Goal: Task Accomplishment & Management: Complete application form

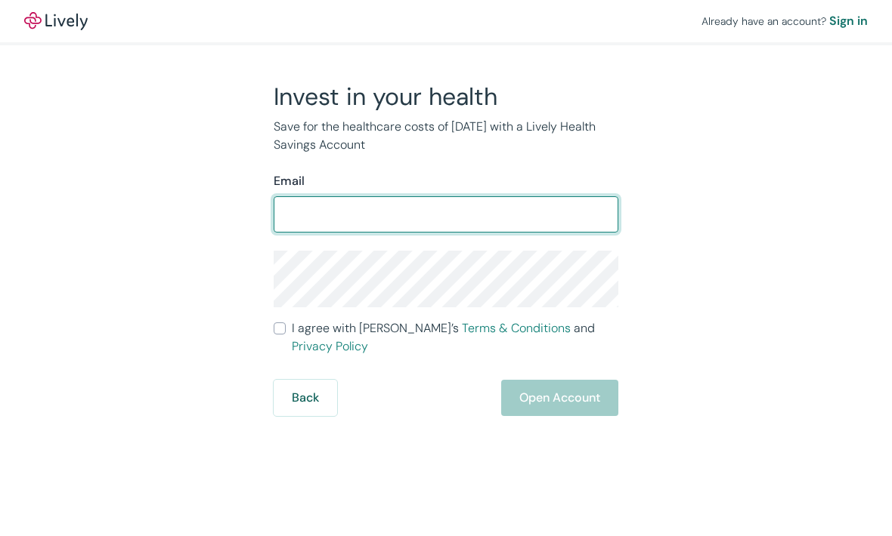
click at [350, 223] on input "Email" at bounding box center [445, 214] width 345 height 30
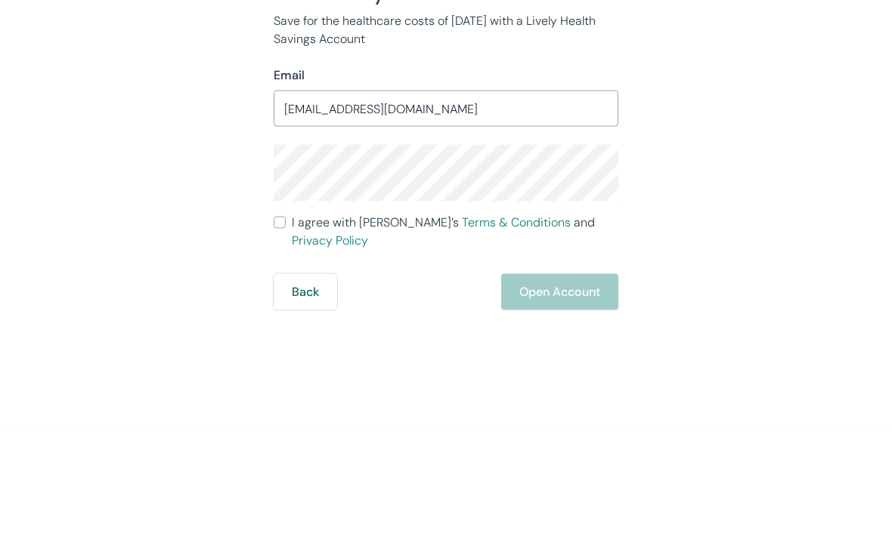
scroll to position [50, 0]
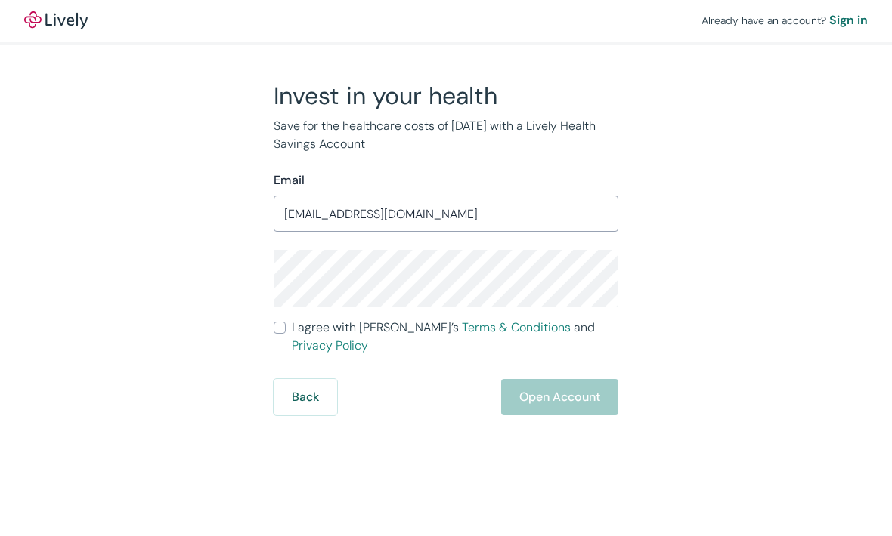
click at [419, 199] on input "[EMAIL_ADDRESS][DOMAIN_NAME]" at bounding box center [445, 214] width 345 height 30
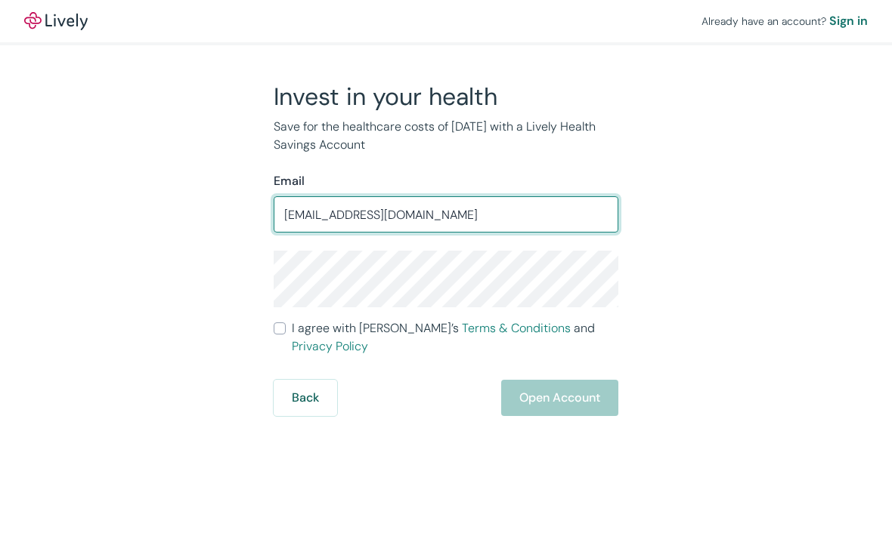
type input "[EMAIL_ADDRESS][DOMAIN_NAME]"
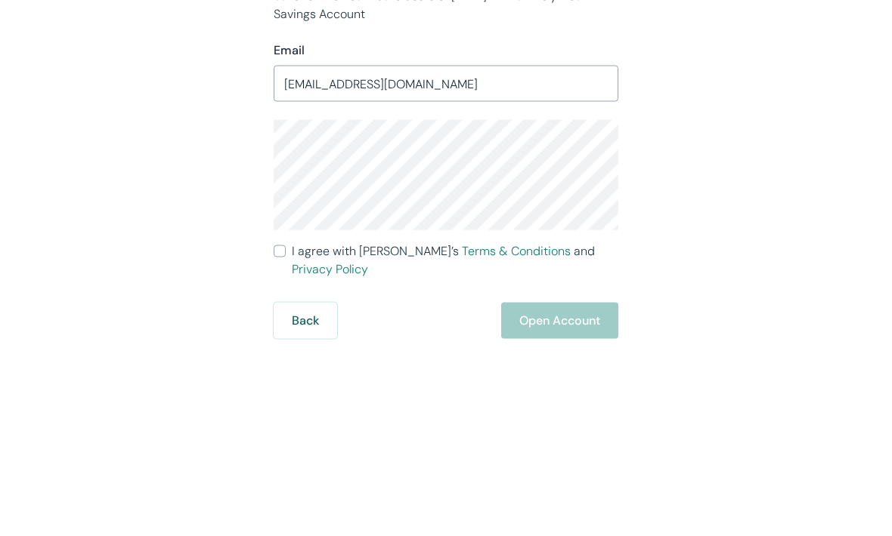
click at [573, 434] on div "Back Open Account" at bounding box center [445, 452] width 345 height 36
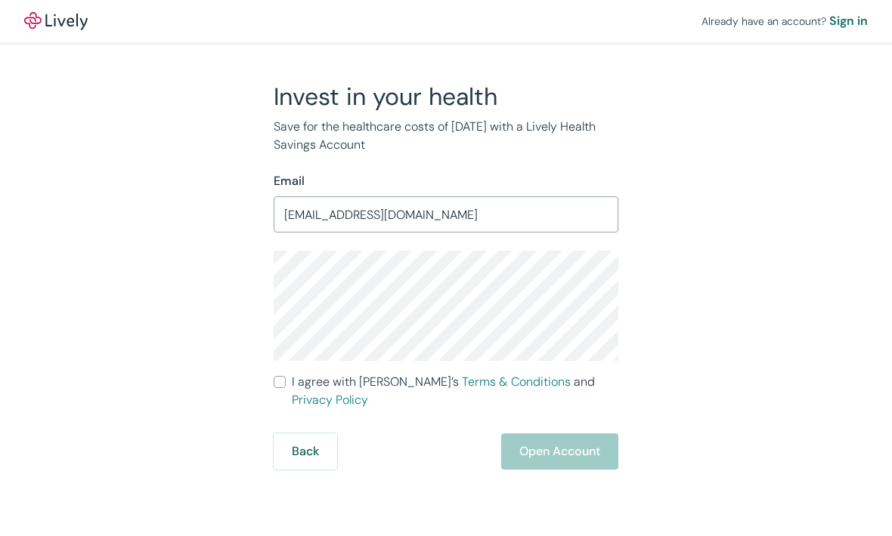
scroll to position [0, 0]
click at [559, 434] on div "Back Open Account" at bounding box center [445, 452] width 345 height 36
click at [553, 439] on div "Back Open Account" at bounding box center [445, 452] width 345 height 36
click at [275, 376] on input "I agree with Lively’s Terms & Conditions and Privacy Policy" at bounding box center [279, 382] width 12 height 12
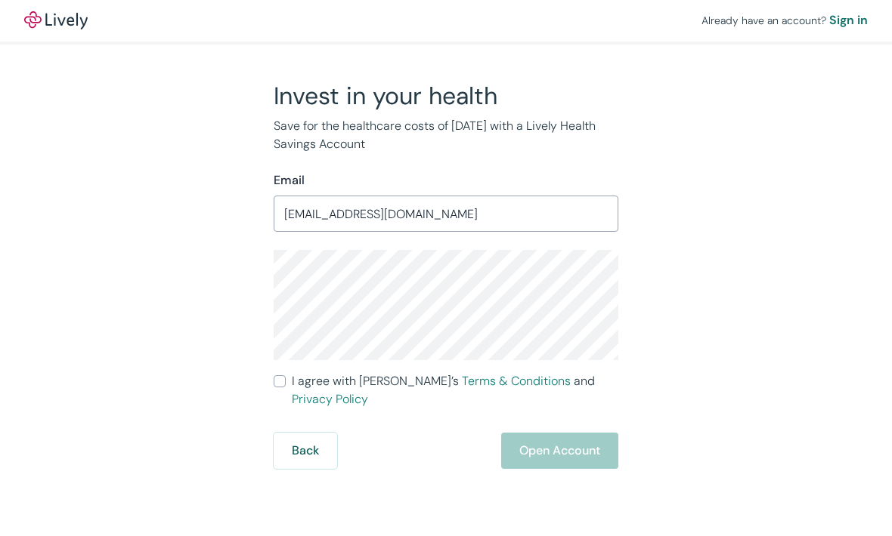
checkbox input "true"
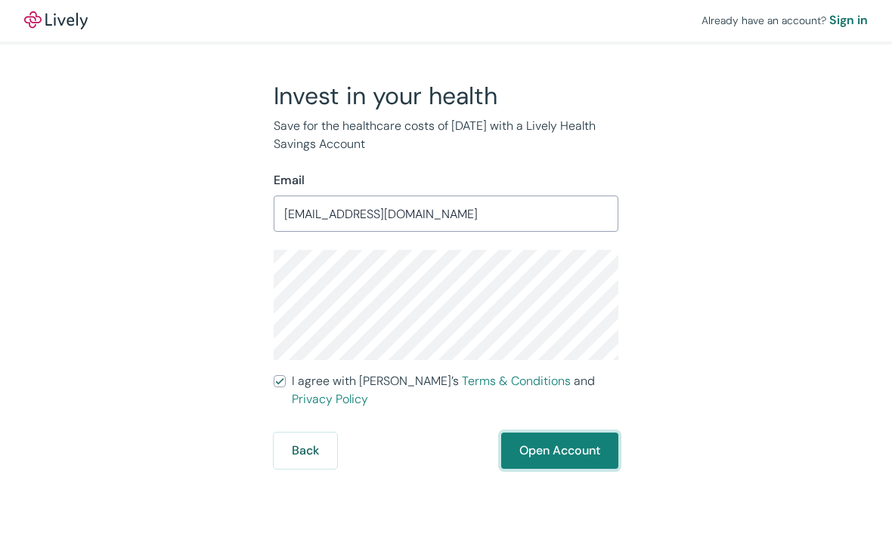
click at [562, 434] on button "Open Account" at bounding box center [559, 452] width 117 height 36
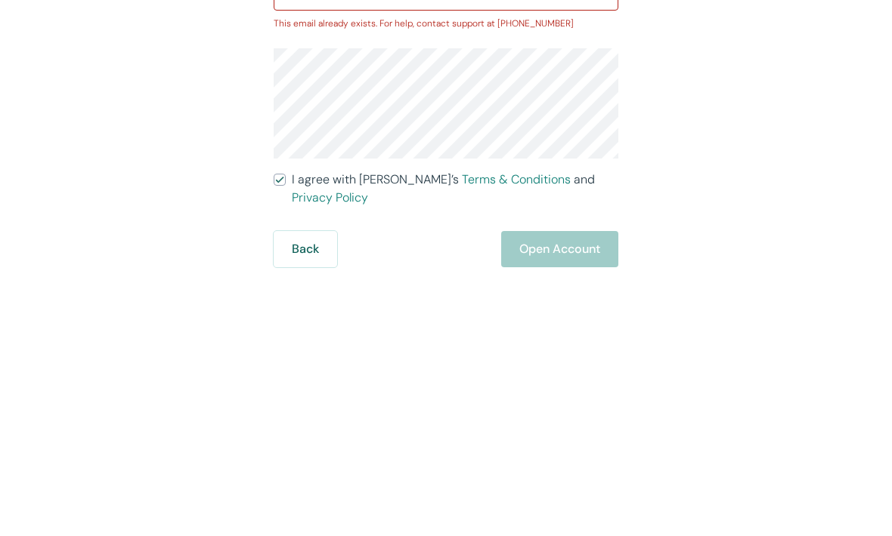
click at [564, 453] on div "Back Open Account" at bounding box center [445, 471] width 345 height 36
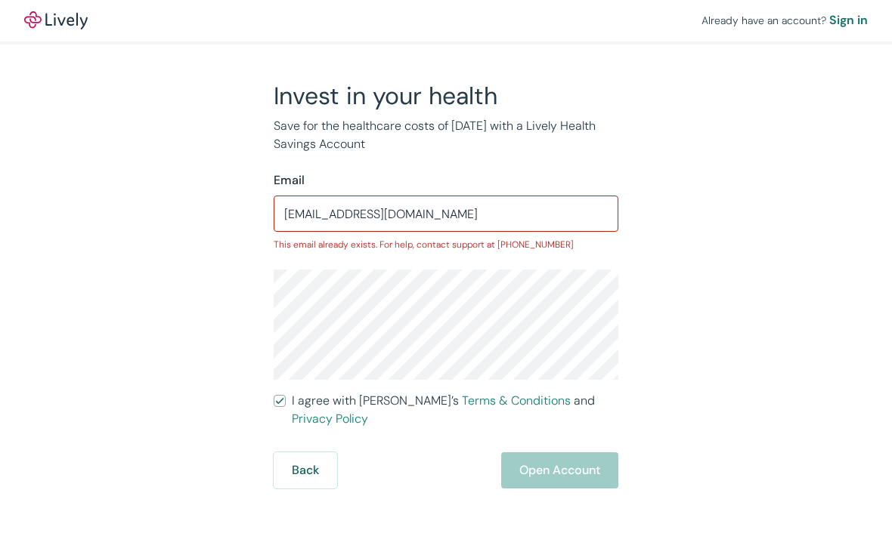
click at [566, 453] on div "Back Open Account" at bounding box center [445, 471] width 345 height 36
click at [304, 453] on button "Back" at bounding box center [304, 471] width 63 height 36
